Goal: Task Accomplishment & Management: Complete application form

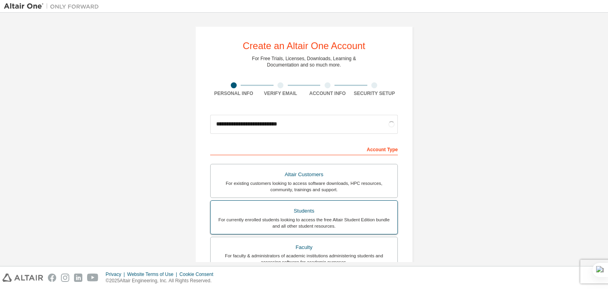
click at [271, 211] on div "Students" at bounding box center [303, 210] width 177 height 11
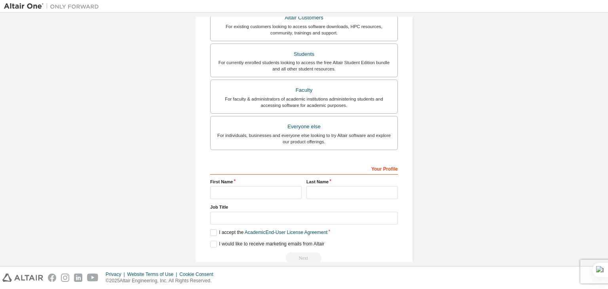
scroll to position [190, 0]
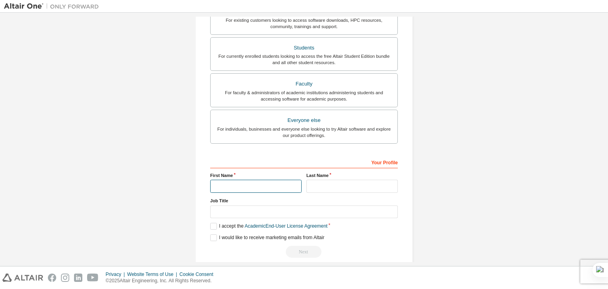
click at [228, 189] on input "text" at bounding box center [255, 186] width 91 height 13
type input "*****"
click at [324, 186] on input "text" at bounding box center [351, 186] width 91 height 13
type input "*********"
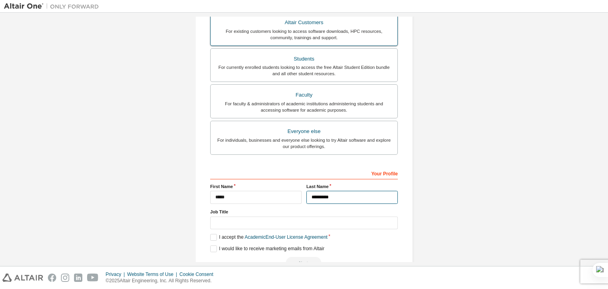
scroll to position [199, 0]
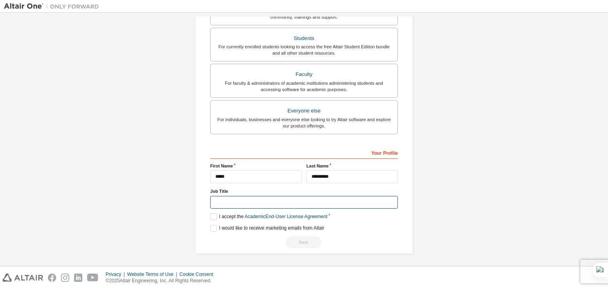
click at [248, 206] on input "text" at bounding box center [304, 202] width 188 height 13
type input "*******"
click at [214, 216] on label "I accept the Academic End-User License Agreement" at bounding box center [268, 216] width 117 height 7
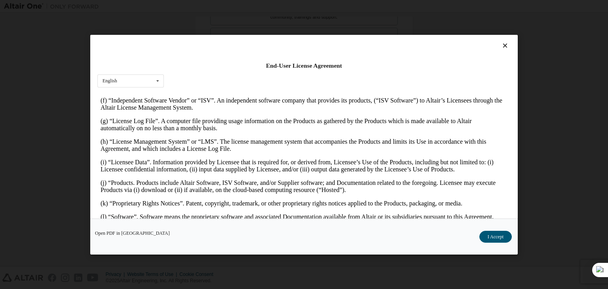
scroll to position [278, 0]
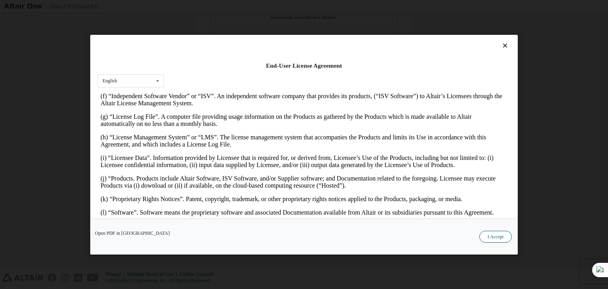
click at [496, 238] on button "I Accept" at bounding box center [495, 237] width 32 height 12
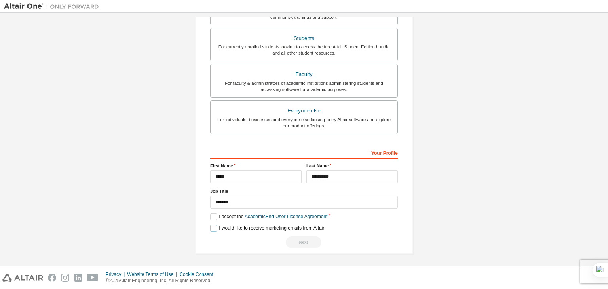
click at [211, 226] on label "I would like to receive marketing emails from Altair" at bounding box center [267, 228] width 114 height 7
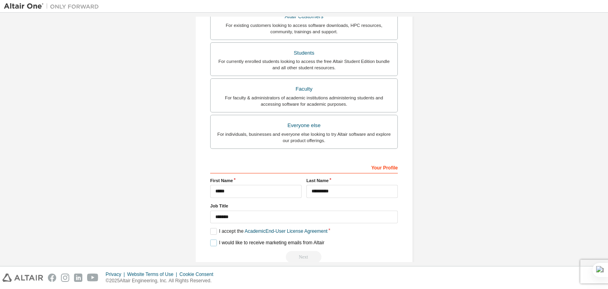
scroll to position [199, 0]
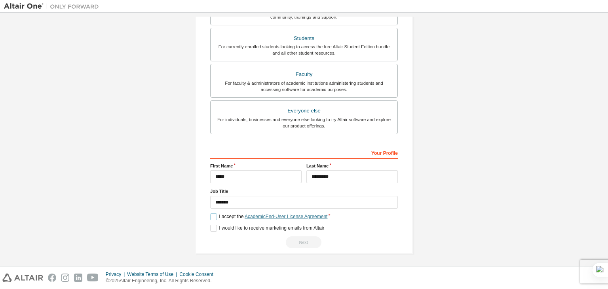
click at [271, 216] on link "Academic End-User License Agreement" at bounding box center [286, 217] width 83 height 6
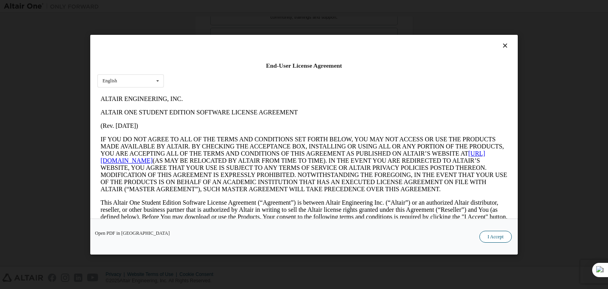
scroll to position [0, 0]
click at [483, 232] on button "I Accept" at bounding box center [495, 237] width 32 height 12
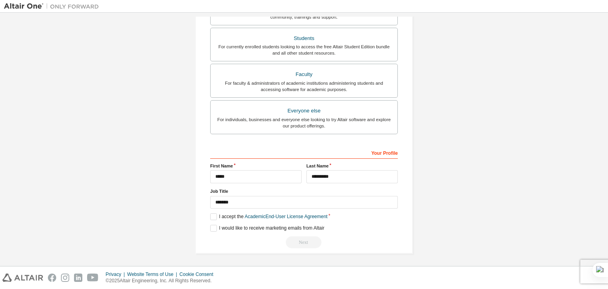
click at [303, 238] on div "Next" at bounding box center [304, 242] width 188 height 12
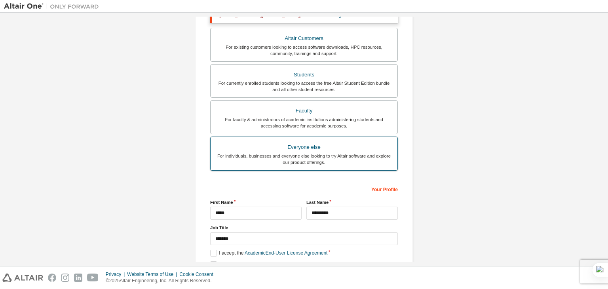
scroll to position [199, 0]
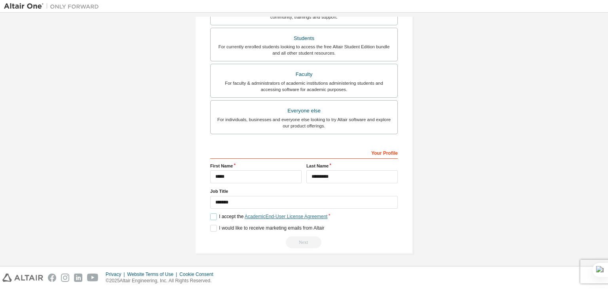
click at [285, 214] on link "Academic End-User License Agreement" at bounding box center [286, 217] width 83 height 6
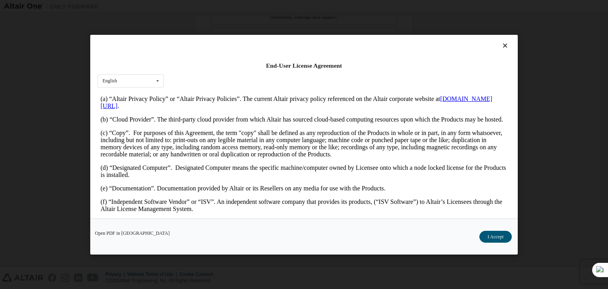
scroll to position [172, 0]
click at [122, 109] on link "[DOMAIN_NAME][URL]" at bounding box center [297, 102] width 392 height 14
click at [503, 43] on icon at bounding box center [505, 45] width 8 height 7
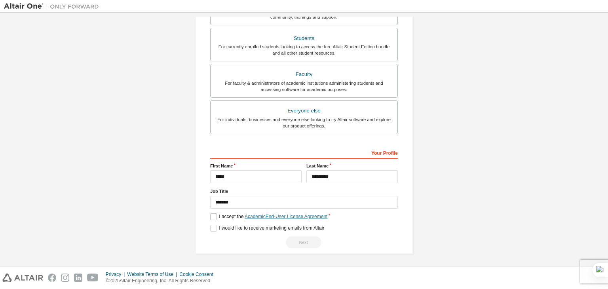
click at [258, 216] on link "Academic End-User License Agreement" at bounding box center [286, 217] width 83 height 6
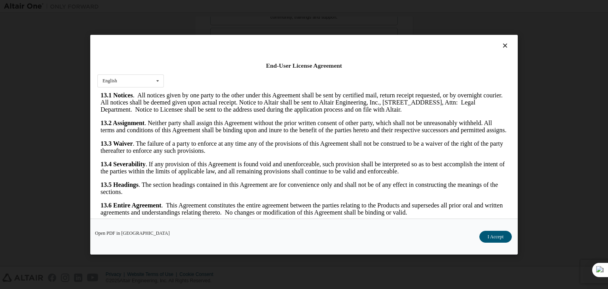
scroll to position [12, 0]
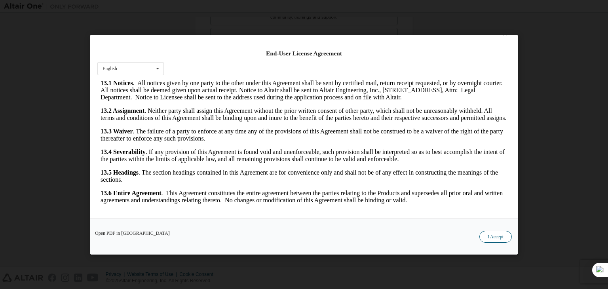
click at [495, 237] on button "I Accept" at bounding box center [495, 237] width 32 height 12
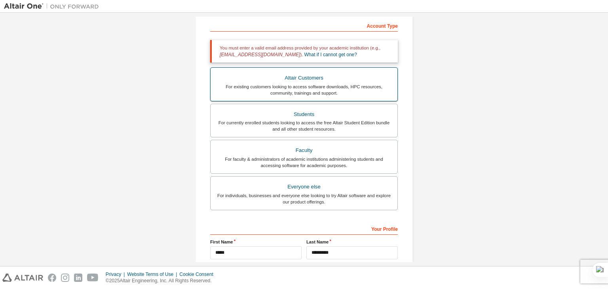
scroll to position [123, 0]
click at [283, 198] on div "For individuals, businesses and everyone else looking to try Altair software an…" at bounding box center [303, 198] width 177 height 13
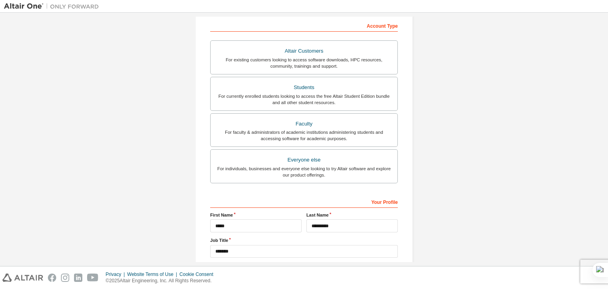
scroll to position [172, 0]
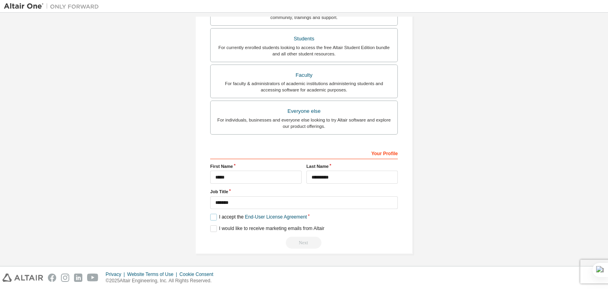
click at [211, 216] on label "I accept the End-User License Agreement" at bounding box center [258, 217] width 97 height 7
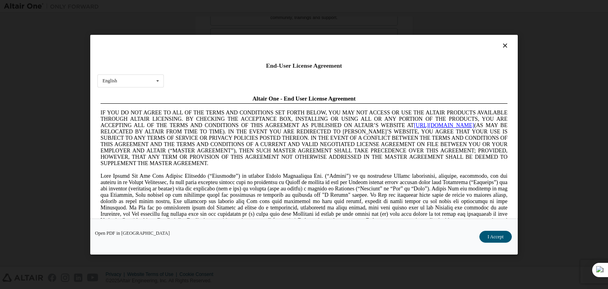
scroll to position [0, 0]
click at [502, 236] on button "I Accept" at bounding box center [495, 237] width 32 height 12
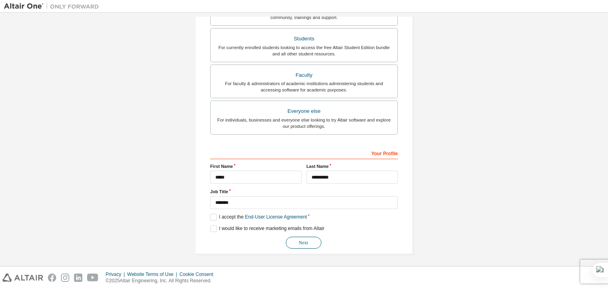
click at [308, 244] on button "Next" at bounding box center [304, 243] width 36 height 12
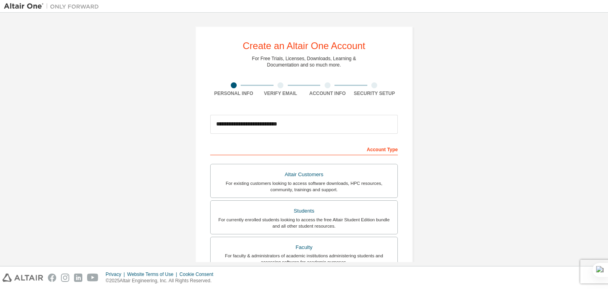
click at [308, 244] on div "**********" at bounding box center [304, 139] width 600 height 245
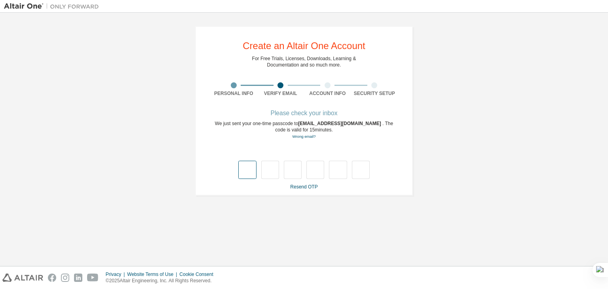
click at [239, 165] on input "text" at bounding box center [247, 170] width 18 height 18
type input "*"
click at [275, 169] on input "*" at bounding box center [270, 170] width 18 height 18
type input "*"
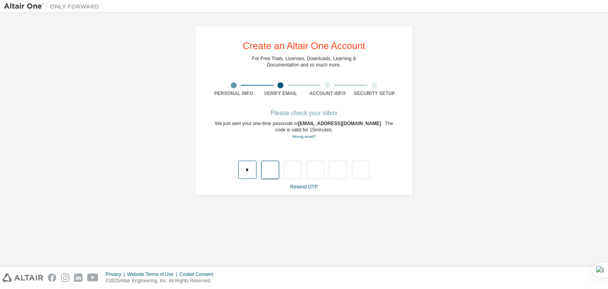
type input "*"
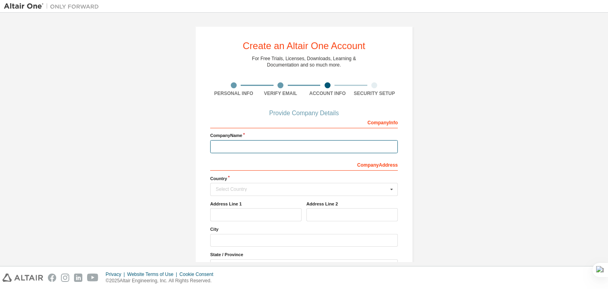
click at [256, 146] on input "text" at bounding box center [304, 146] width 188 height 13
type input "*******"
click at [236, 183] on input "text" at bounding box center [304, 189] width 187 height 12
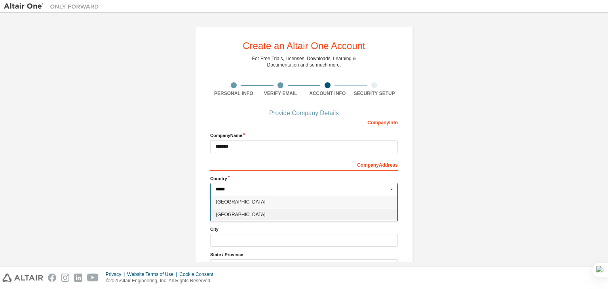
type input "*****"
click at [229, 214] on span "[GEOGRAPHIC_DATA]" at bounding box center [304, 214] width 176 height 5
type input "***"
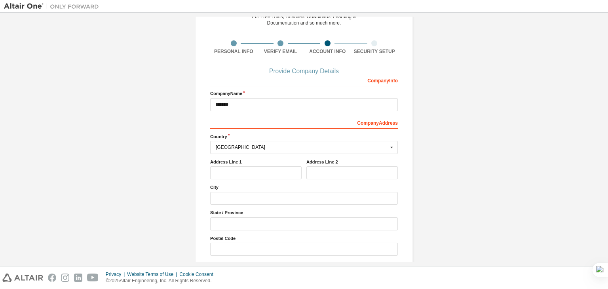
scroll to position [71, 0]
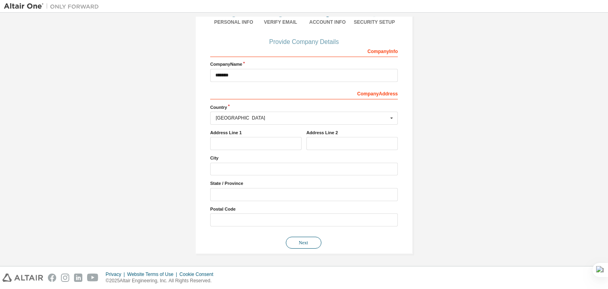
click at [307, 247] on button "Next" at bounding box center [304, 243] width 36 height 12
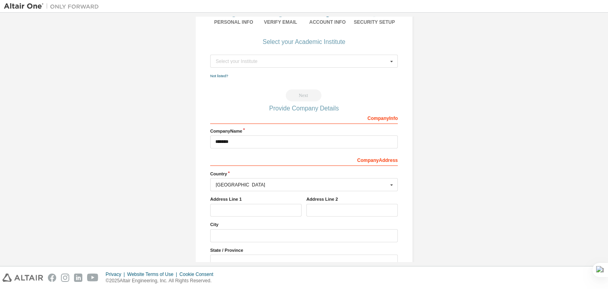
scroll to position [0, 0]
